Goal: Transaction & Acquisition: Book appointment/travel/reservation

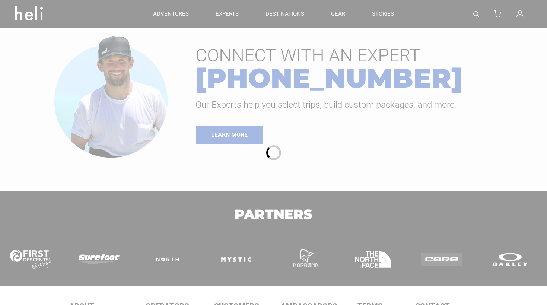
type input "Ski & Ride"
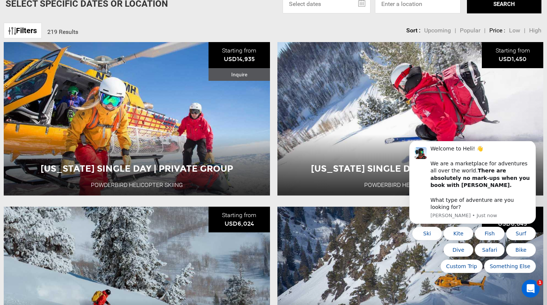
scroll to position [83, 0]
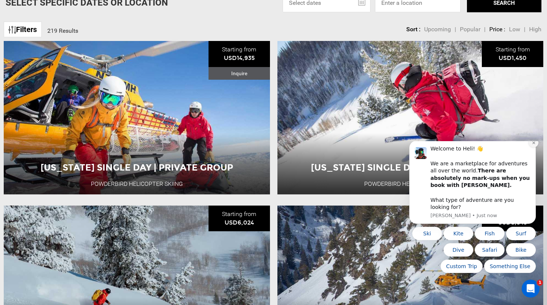
click at [532, 144] on icon "Dismiss notification" at bounding box center [533, 142] width 3 height 3
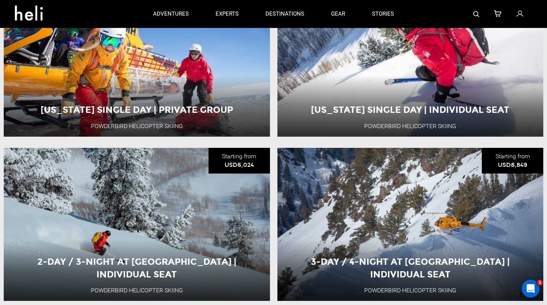
scroll to position [73, 0]
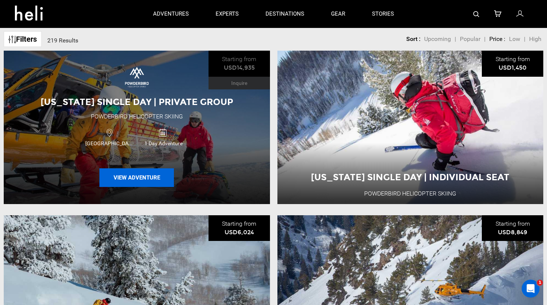
click at [149, 177] on button "View Adventure" at bounding box center [136, 177] width 74 height 19
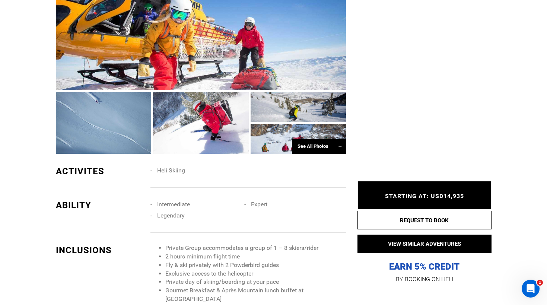
scroll to position [590, 0]
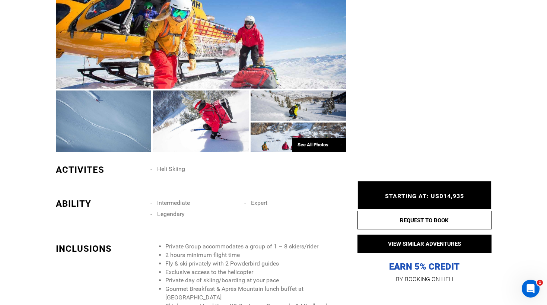
type input "Ski & Ride"
